Goal: Information Seeking & Learning: Find specific fact

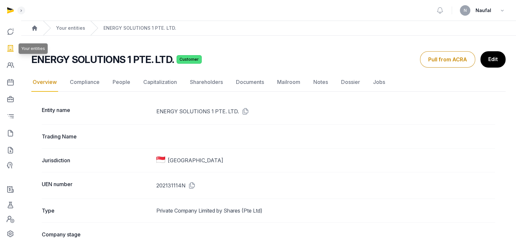
click at [16, 48] on link at bounding box center [11, 48] width 16 height 16
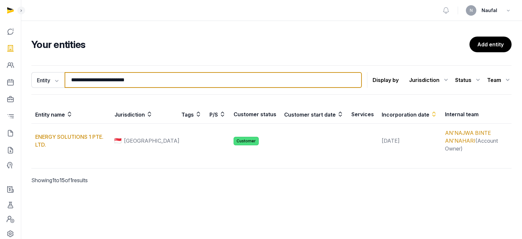
drag, startPoint x: 145, startPoint y: 81, endPoint x: 75, endPoint y: 77, distance: 69.6
click at [69, 80] on input "**********" at bounding box center [213, 80] width 297 height 16
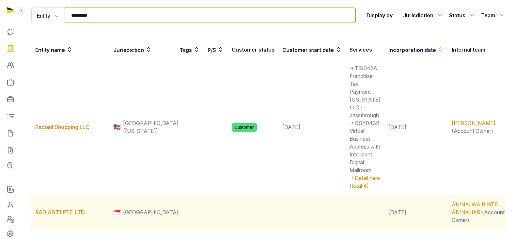
scroll to position [65, 0]
type input "*******"
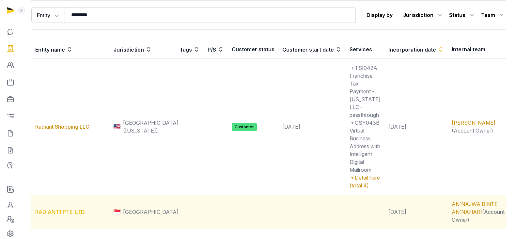
click at [70, 208] on link "RADIANT1 PTE. LTD." at bounding box center [60, 211] width 51 height 7
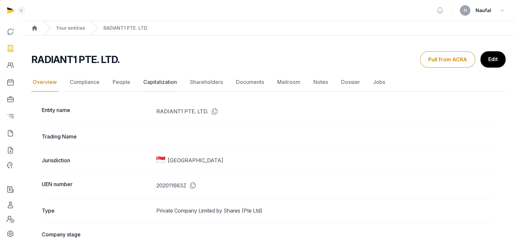
click at [164, 82] on link "Capitalization" at bounding box center [160, 82] width 36 height 19
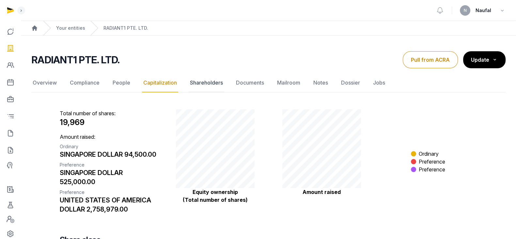
click at [208, 81] on link "Shareholders" at bounding box center [207, 82] width 36 height 19
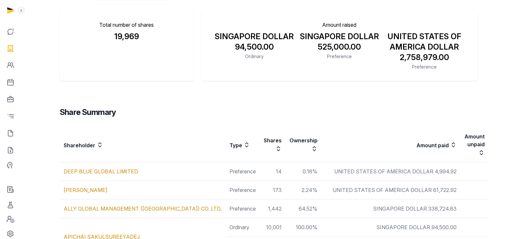
scroll to position [8, 0]
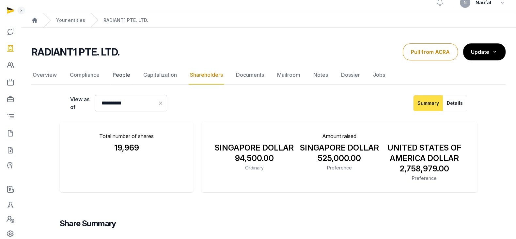
click at [122, 74] on link "People" at bounding box center [121, 75] width 20 height 19
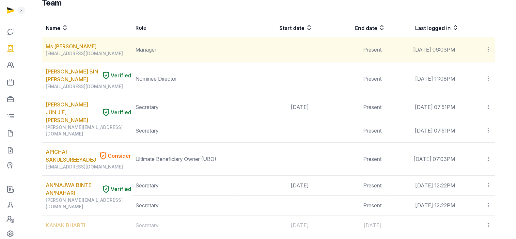
scroll to position [122, 0]
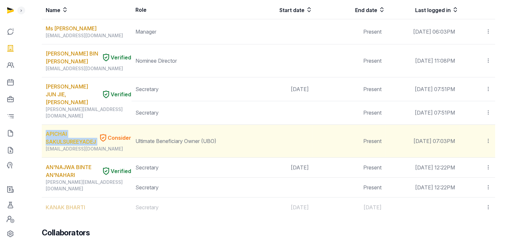
drag, startPoint x: 98, startPoint y: 133, endPoint x: 46, endPoint y: 127, distance: 52.2
click at [46, 130] on div "APICHAI SAKULSUREEYADEJ Consider" at bounding box center [88, 138] width 85 height 16
copy div "APICHAI SAKULSUREEYADEJ"
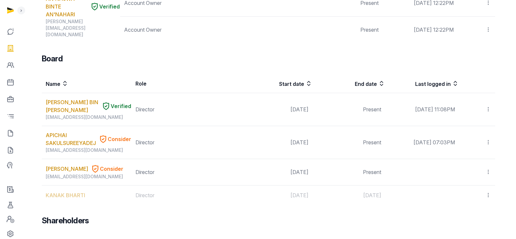
scroll to position [408, 0]
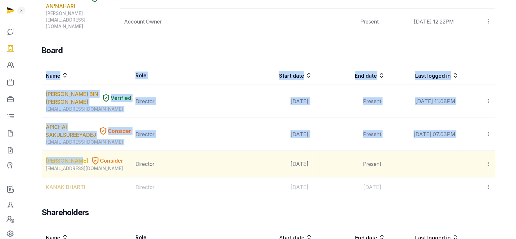
drag, startPoint x: 41, startPoint y: 138, endPoint x: 82, endPoint y: 138, distance: 40.8
click at [85, 157] on link "[PERSON_NAME]" at bounding box center [67, 161] width 42 height 8
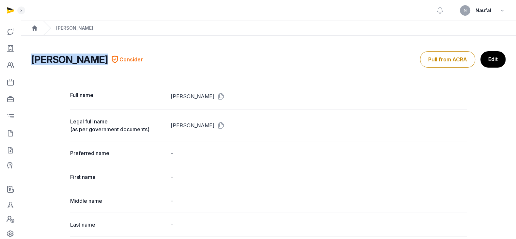
drag, startPoint x: 104, startPoint y: 60, endPoint x: 33, endPoint y: 58, distance: 70.9
click at [33, 58] on div "[PERSON_NAME] Consider" at bounding box center [87, 60] width 112 height 12
copy h2 "[PERSON_NAME]"
